Goal: Task Accomplishment & Management: Manage account settings

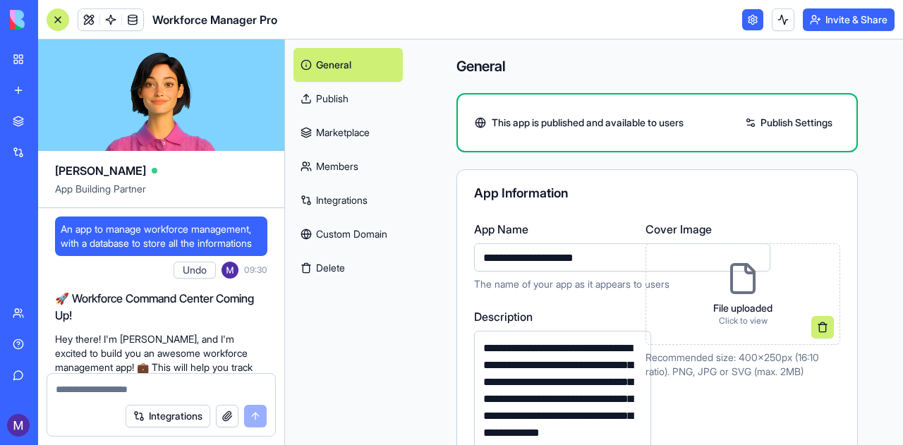
scroll to position [782, 0]
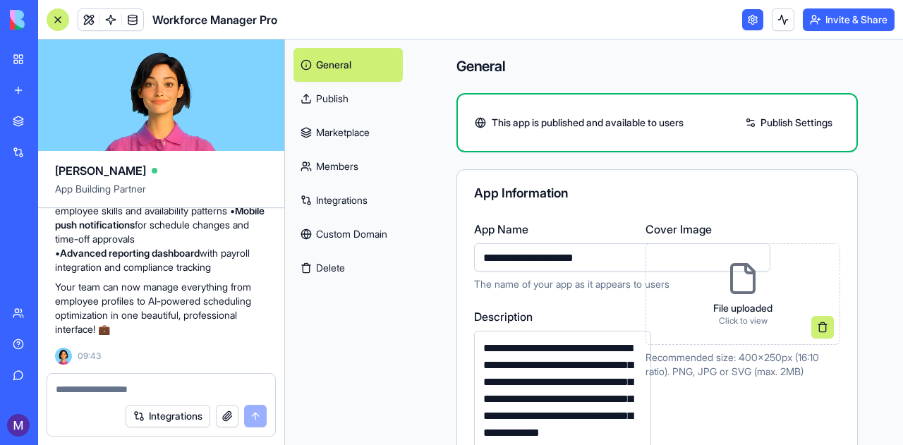
click at [594, 194] on div "App Information" at bounding box center [657, 193] width 366 height 13
click at [333, 109] on link "Publish" at bounding box center [348, 99] width 109 height 34
click at [772, 127] on link "Publish Settings" at bounding box center [789, 123] width 102 height 23
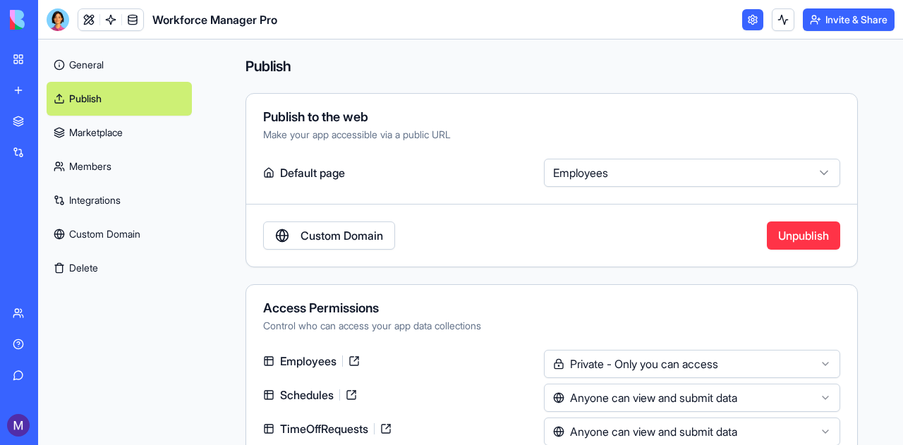
click at [578, 165] on html "BETA My Workspace New app Marketplace Integrations Recent Workforce Manager Pro…" at bounding box center [451, 222] width 903 height 445
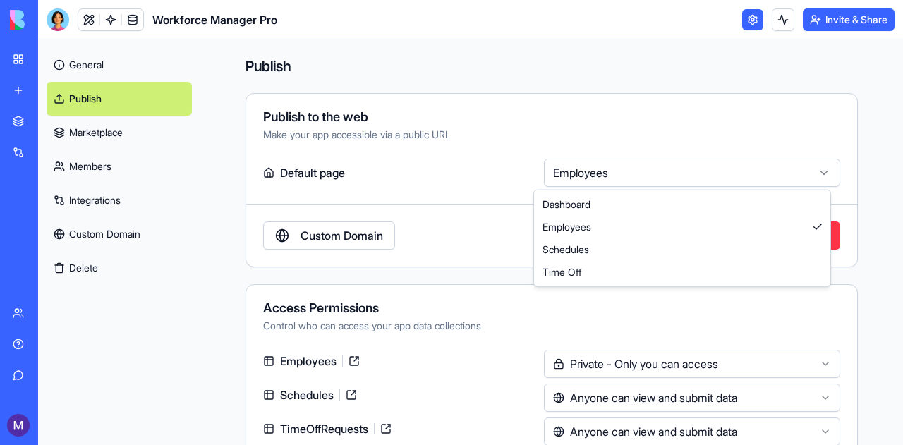
click at [577, 174] on html "BETA My Workspace New app Marketplace Integrations Recent Workforce Manager Pro…" at bounding box center [451, 222] width 903 height 445
select select "**********"
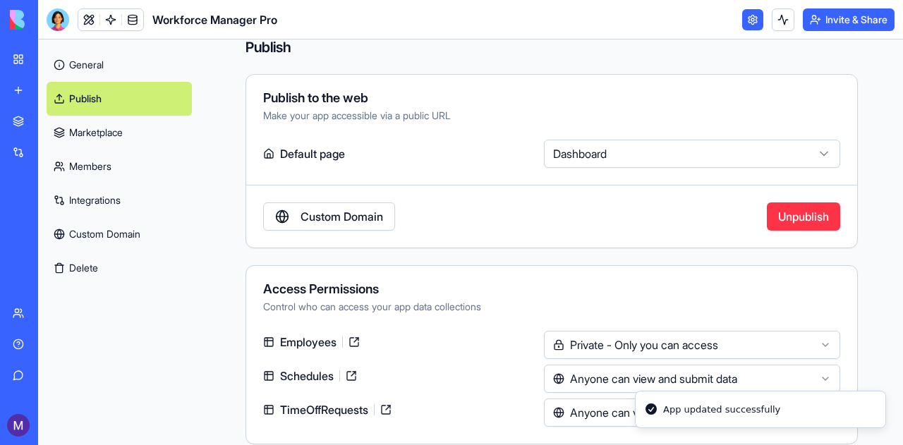
scroll to position [34, 0]
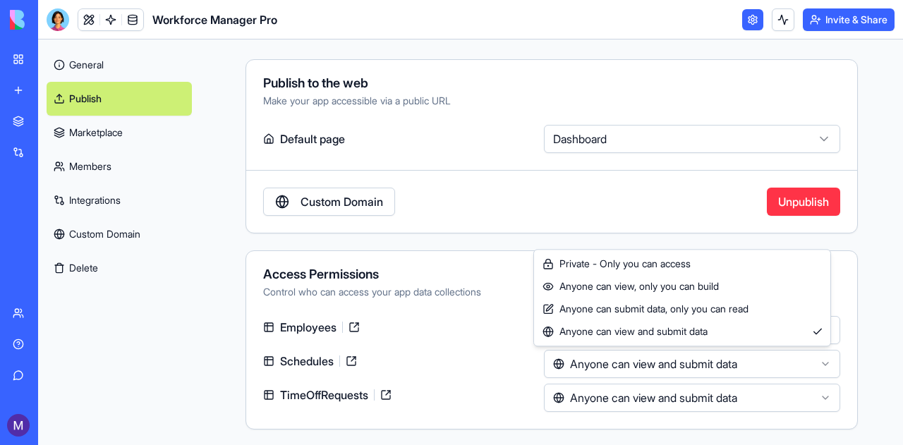
click at [567, 371] on html "BETA My Workspace New app Marketplace Integrations Recent Workforce Manager Pro…" at bounding box center [451, 222] width 903 height 445
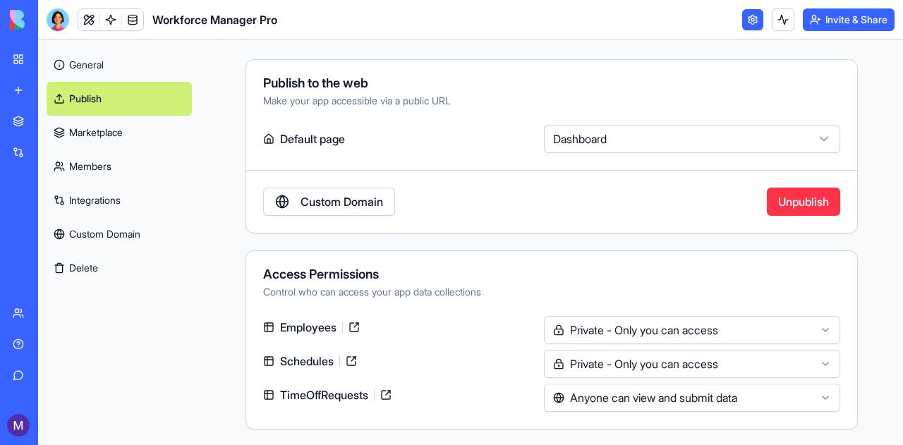
click at [566, 400] on html "BETA My Workspace New app Marketplace Integrations Recent Workforce Manager Pro…" at bounding box center [451, 222] width 903 height 445
click at [114, 243] on link "Custom Domain" at bounding box center [119, 234] width 145 height 34
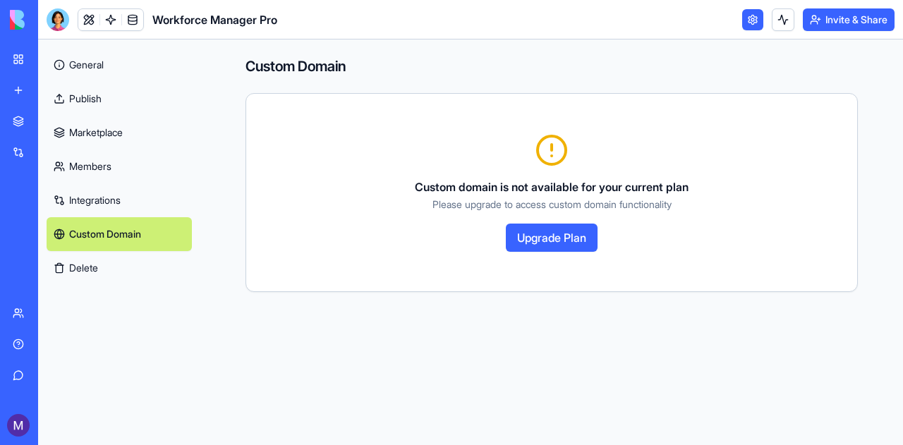
click at [140, 78] on link "General" at bounding box center [119, 65] width 145 height 34
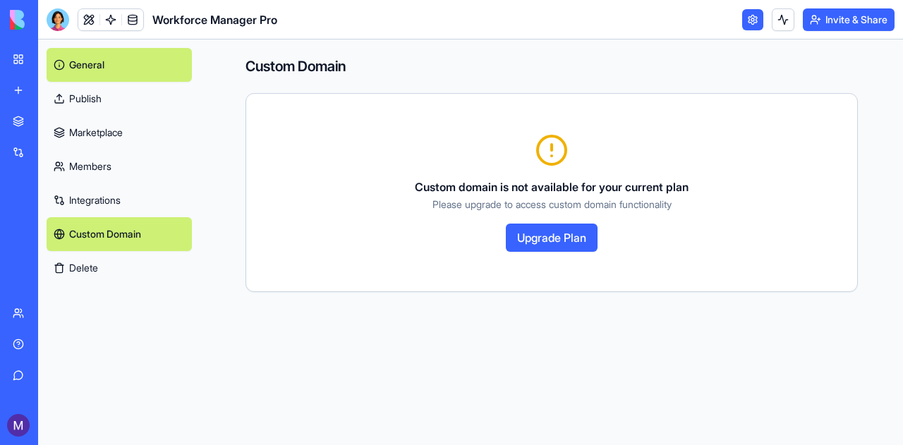
click at [137, 93] on link "Publish" at bounding box center [119, 99] width 145 height 34
click at [138, 92] on link "Publish" at bounding box center [119, 99] width 145 height 34
click at [65, 97] on link "Publish" at bounding box center [119, 99] width 145 height 34
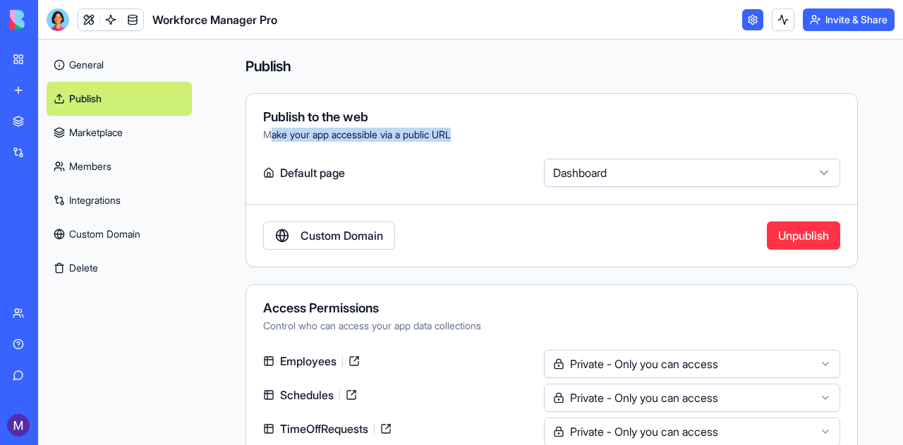
drag, startPoint x: 470, startPoint y: 140, endPoint x: 273, endPoint y: 132, distance: 197.1
click at [273, 132] on div "Make your app accessible via a public URL" at bounding box center [551, 135] width 577 height 14
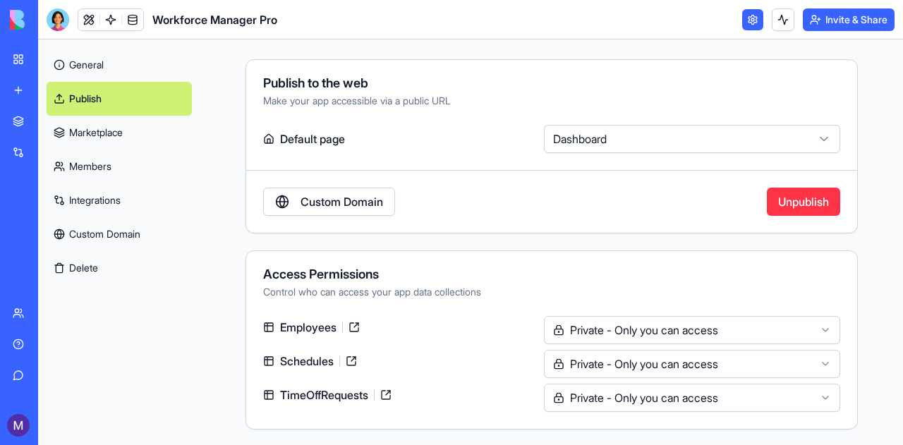
click at [831, 22] on button "Invite & Share" at bounding box center [849, 19] width 92 height 23
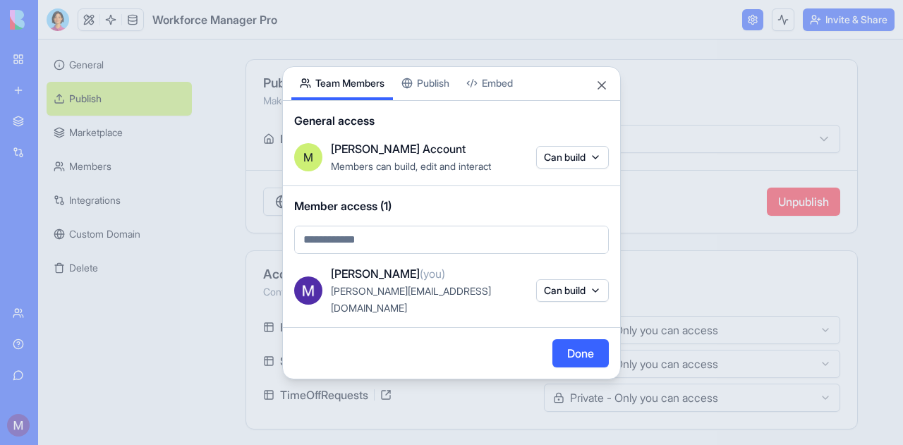
click at [387, 239] on body "BETA My Workspace New app Marketplace Integrations Recent Workforce Manager Pro…" at bounding box center [451, 222] width 903 height 445
click at [433, 93] on body "BETA My Workspace New app Marketplace Integrations Recent Workforce Manager Pro…" at bounding box center [451, 222] width 903 height 445
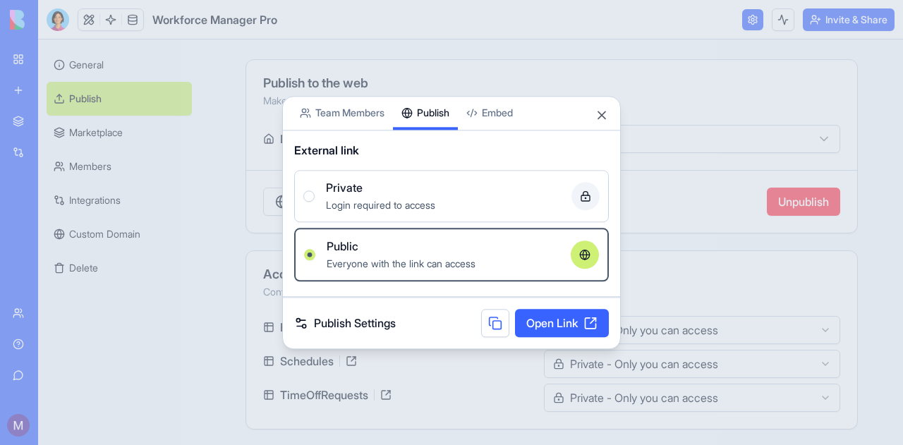
click at [414, 97] on button "Publish" at bounding box center [425, 113] width 65 height 33
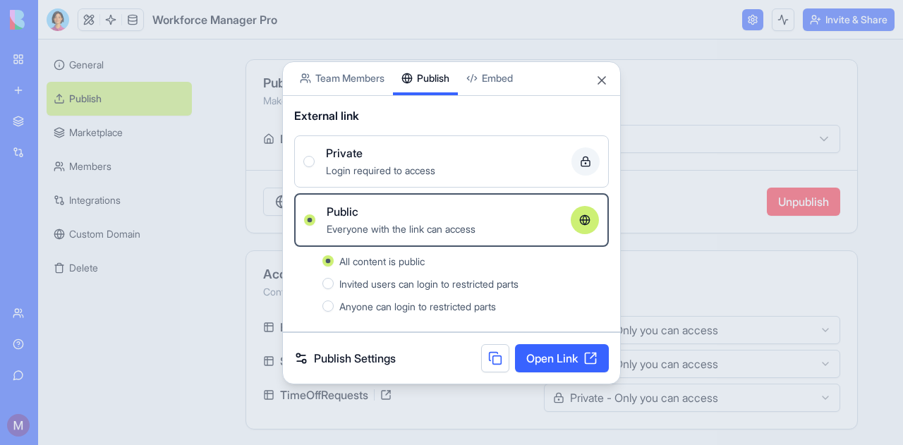
click at [387, 171] on span "Login required to access" at bounding box center [380, 170] width 109 height 12
click at [315, 167] on button "Private Login required to access" at bounding box center [308, 161] width 11 height 11
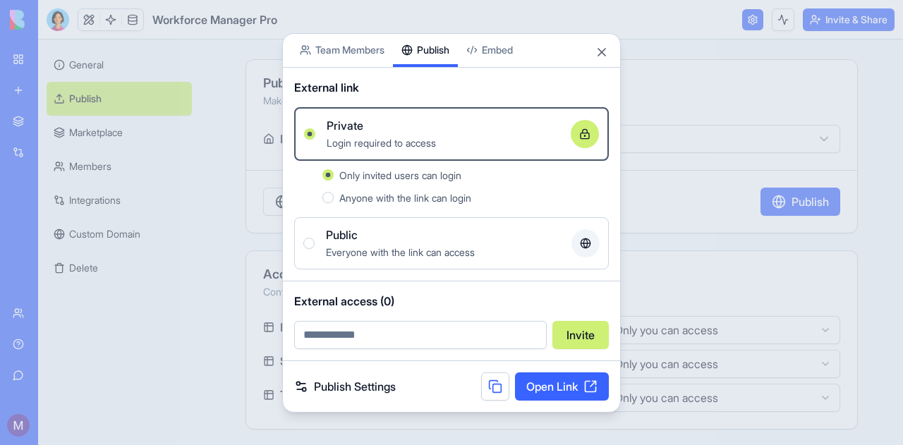
click at [440, 202] on span "Anyone with the link can login" at bounding box center [405, 198] width 132 height 12
click at [334, 202] on button "Anyone with the link can login" at bounding box center [328, 197] width 11 height 11
click at [536, 386] on link "Open Link" at bounding box center [562, 387] width 94 height 28
